Goal: Navigation & Orientation: Find specific page/section

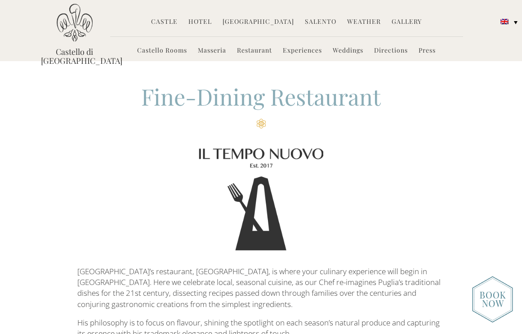
click at [252, 51] on link "Restaurant" at bounding box center [254, 51] width 35 height 10
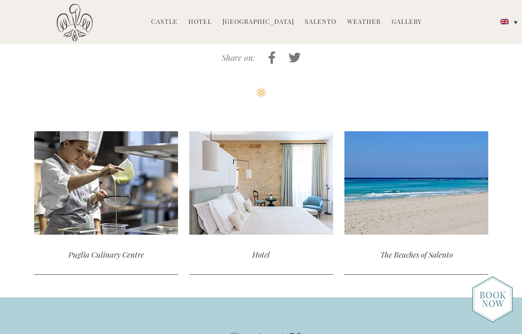
scroll to position [1576, 0]
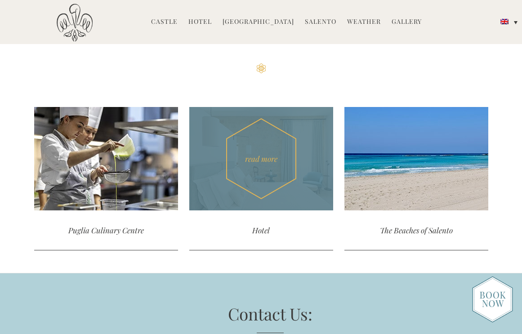
click at [257, 231] on div "Hotel" at bounding box center [261, 230] width 144 height 40
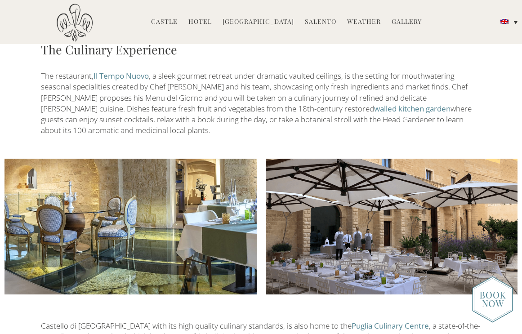
scroll to position [959, 0]
